Goal: Information Seeking & Learning: Learn about a topic

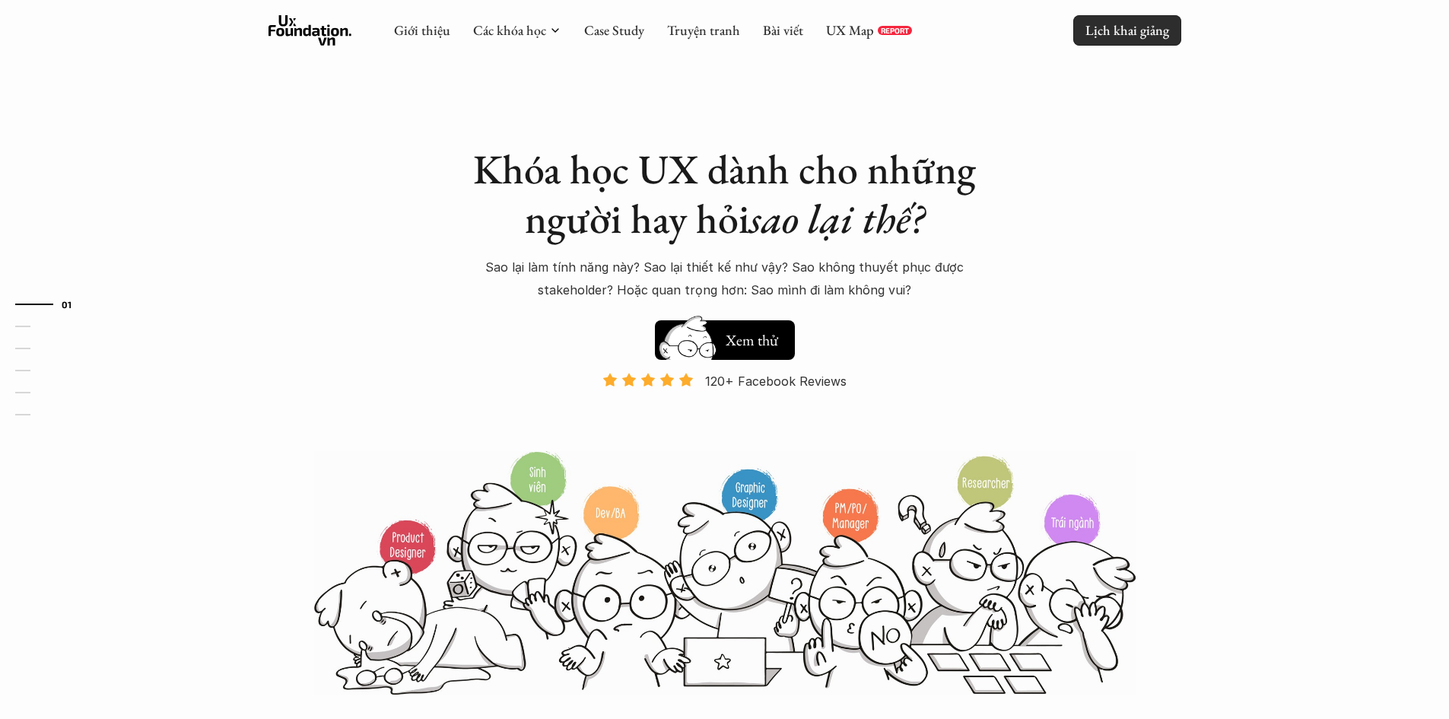
click at [1115, 45] on link "Lịch khai giảng" at bounding box center [1127, 30] width 108 height 30
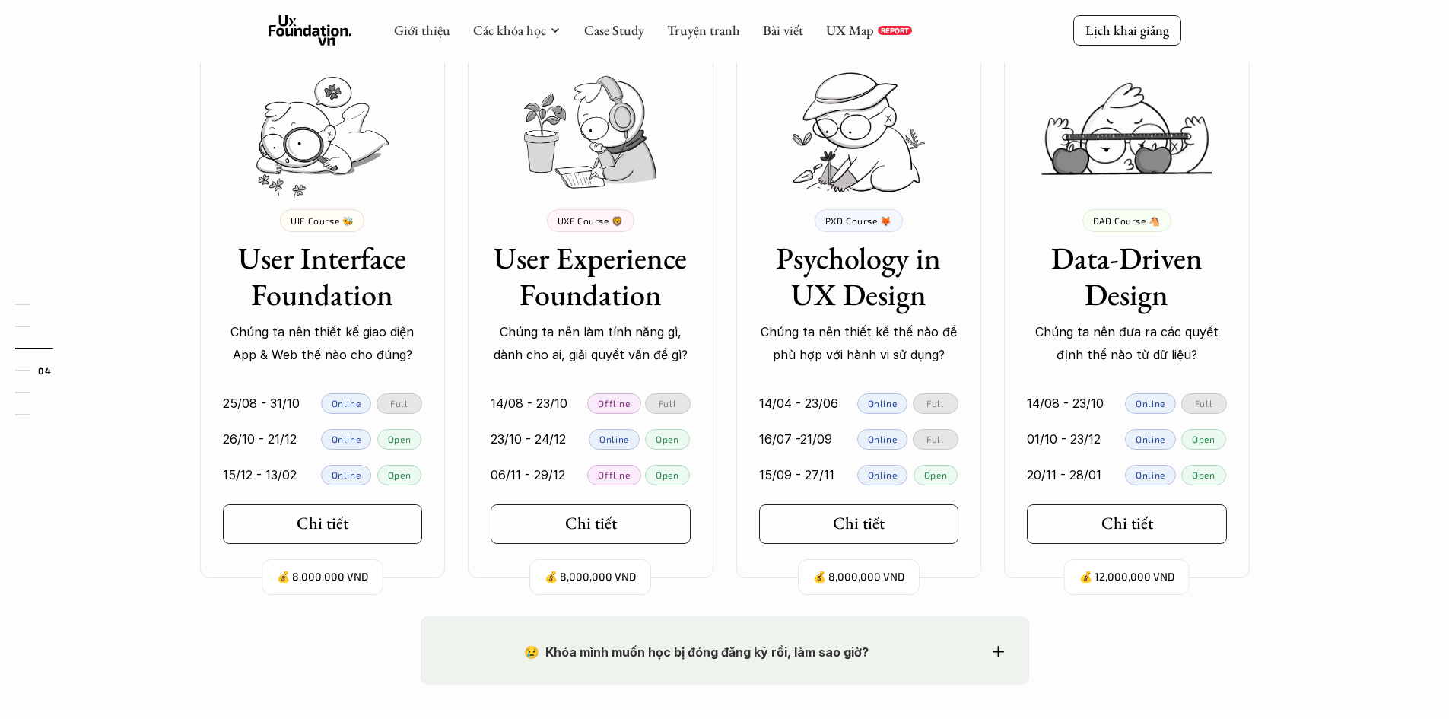
scroll to position [1381, 0]
click at [252, 526] on link "Chi tiết" at bounding box center [323, 525] width 200 height 40
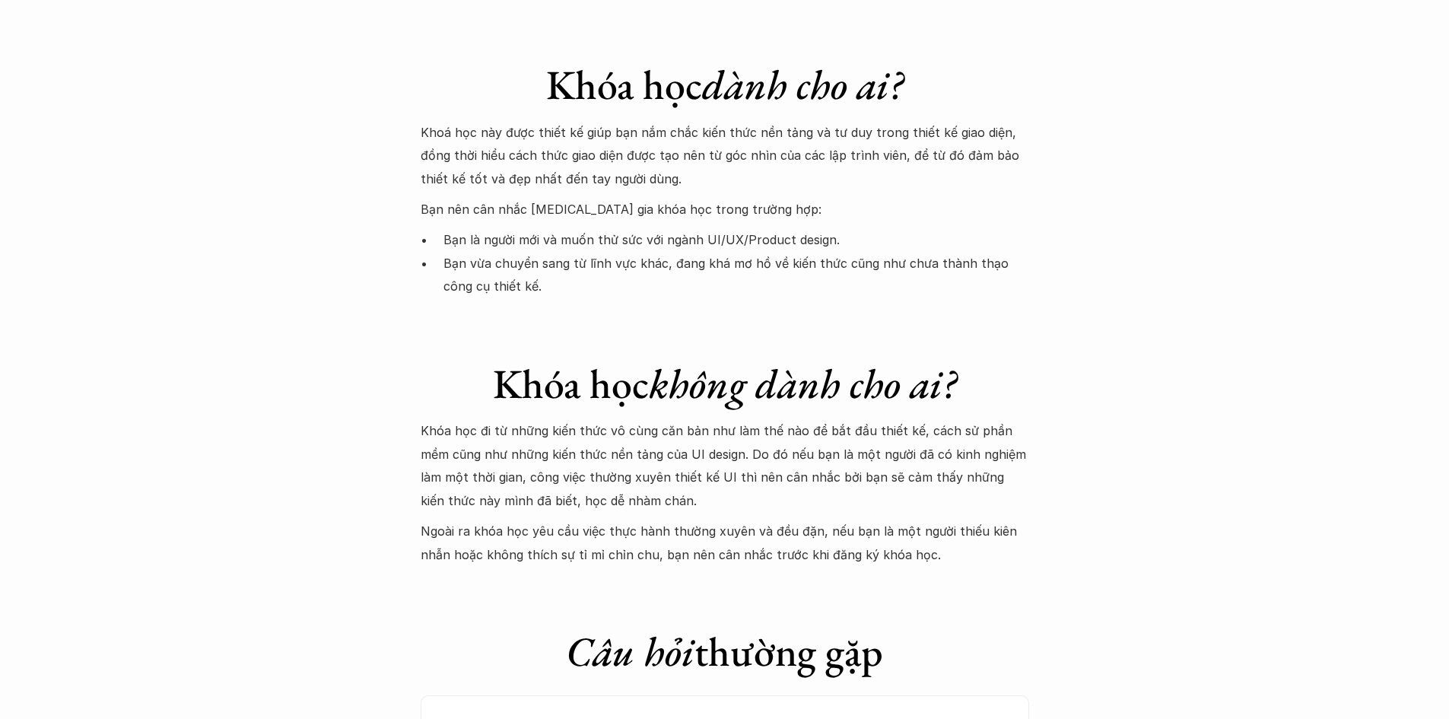
scroll to position [4201, 0]
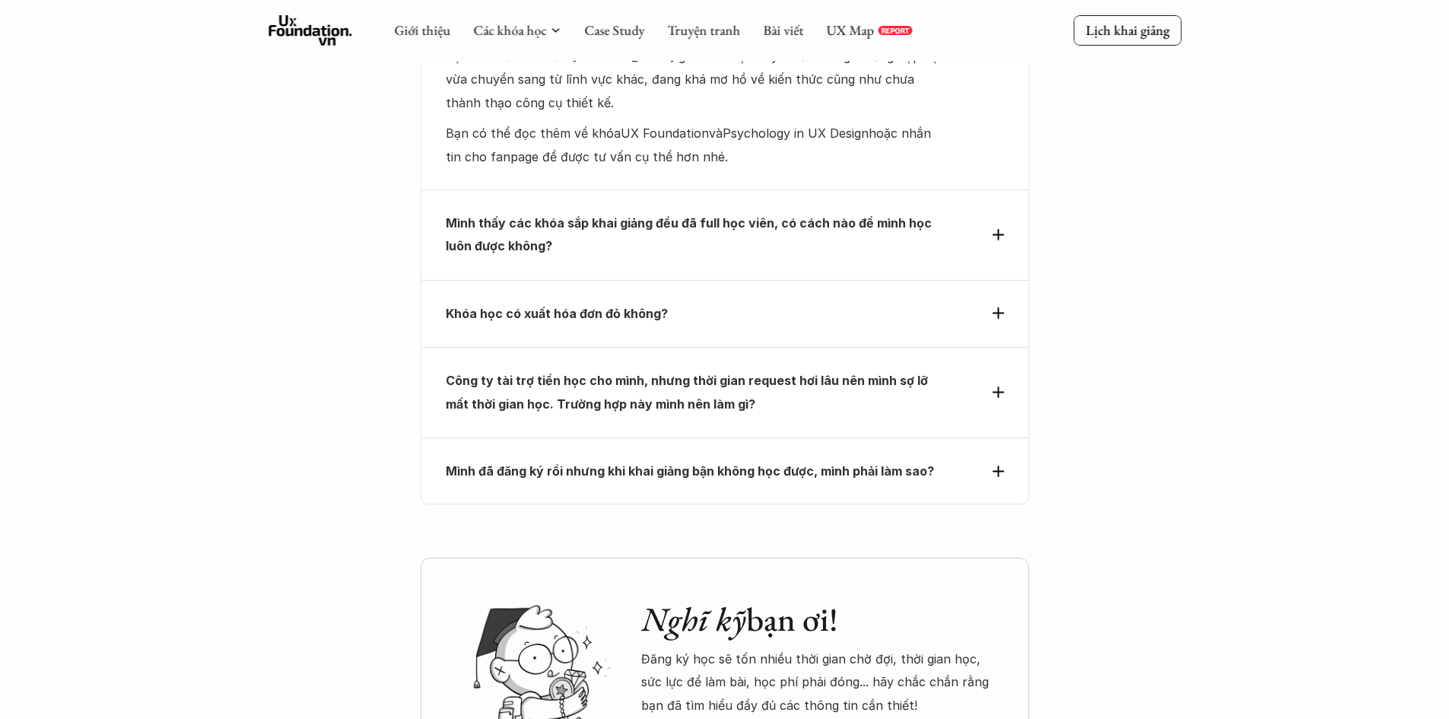
scroll to position [4910, 0]
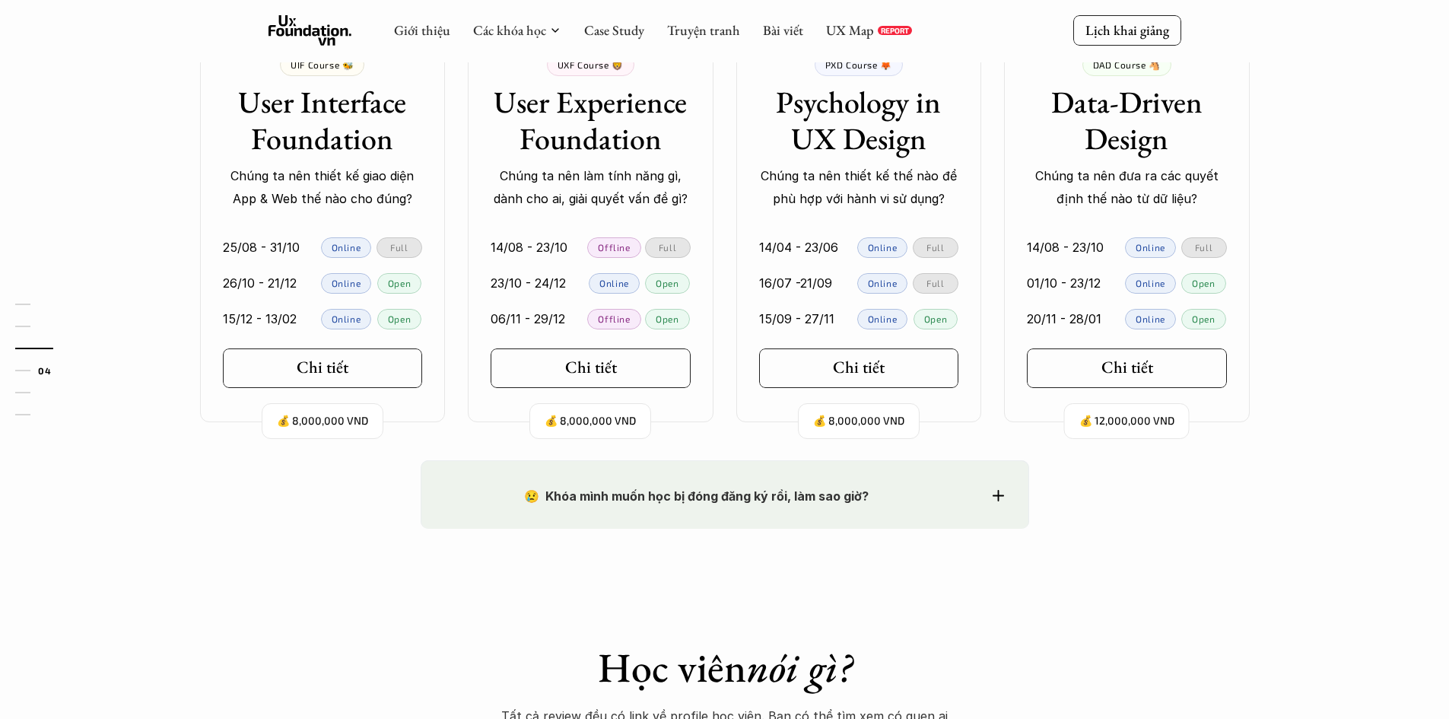
scroll to position [1537, 0]
click at [609, 379] on link "Chi tiết" at bounding box center [591, 369] width 200 height 40
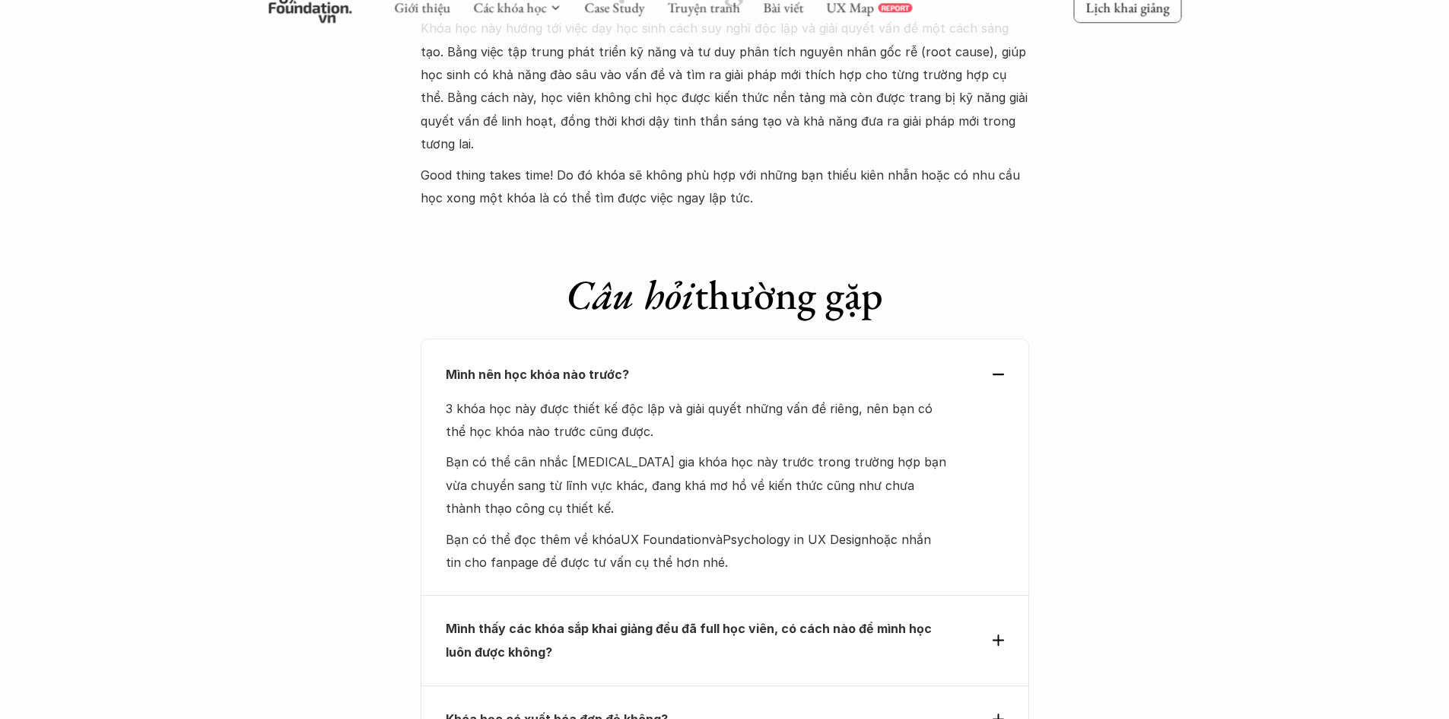
scroll to position [6062, 0]
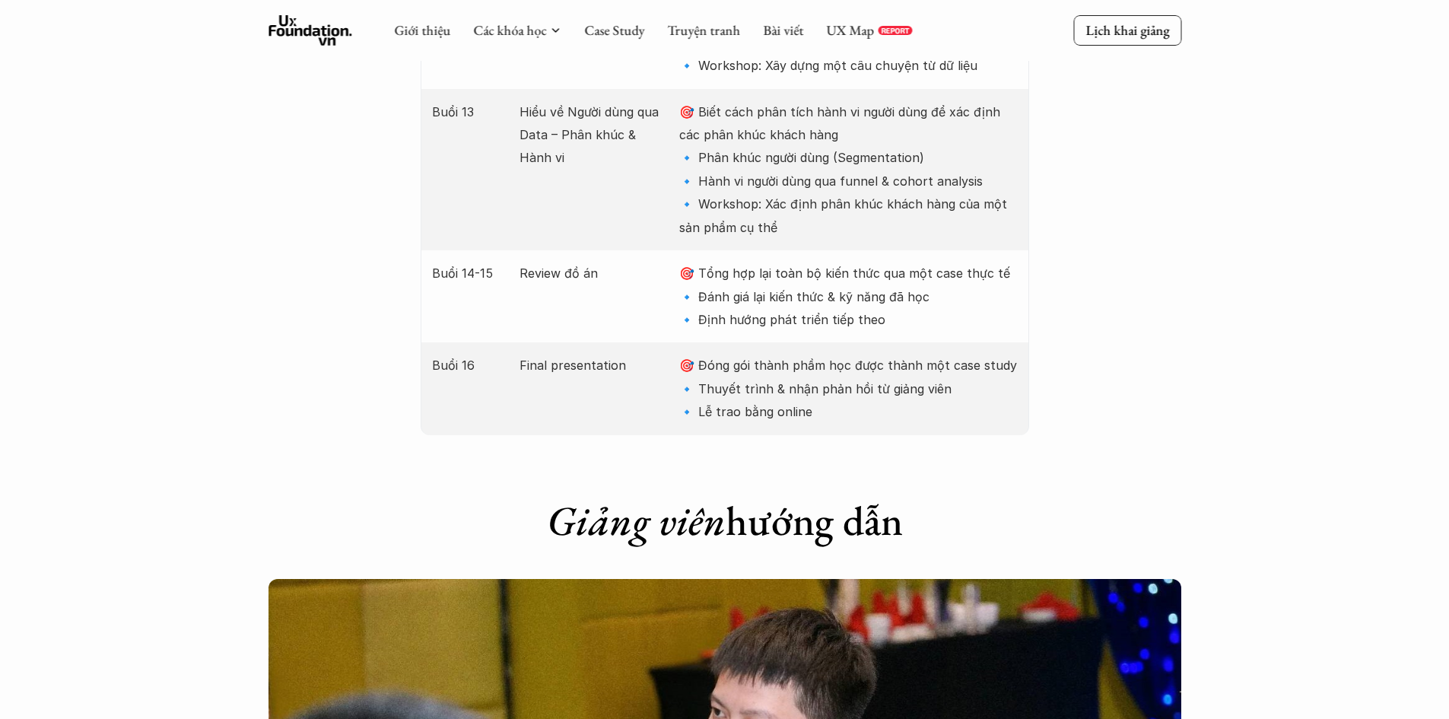
scroll to position [3690, 0]
